Goal: Navigation & Orientation: Go to known website

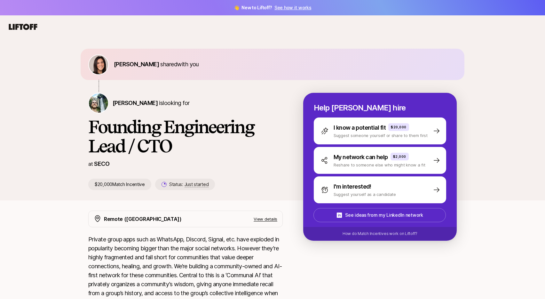
click at [257, 94] on div "[PERSON_NAME] is looking for" at bounding box center [185, 103] width 194 height 20
click at [526, 26] on button "Log in" at bounding box center [526, 27] width 22 height 12
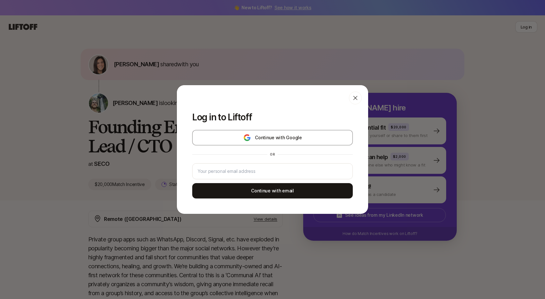
click at [422, 41] on div "Log in to Liftoff Continue with Google or Continue with email" at bounding box center [272, 149] width 545 height 299
